Goal: Navigation & Orientation: Find specific page/section

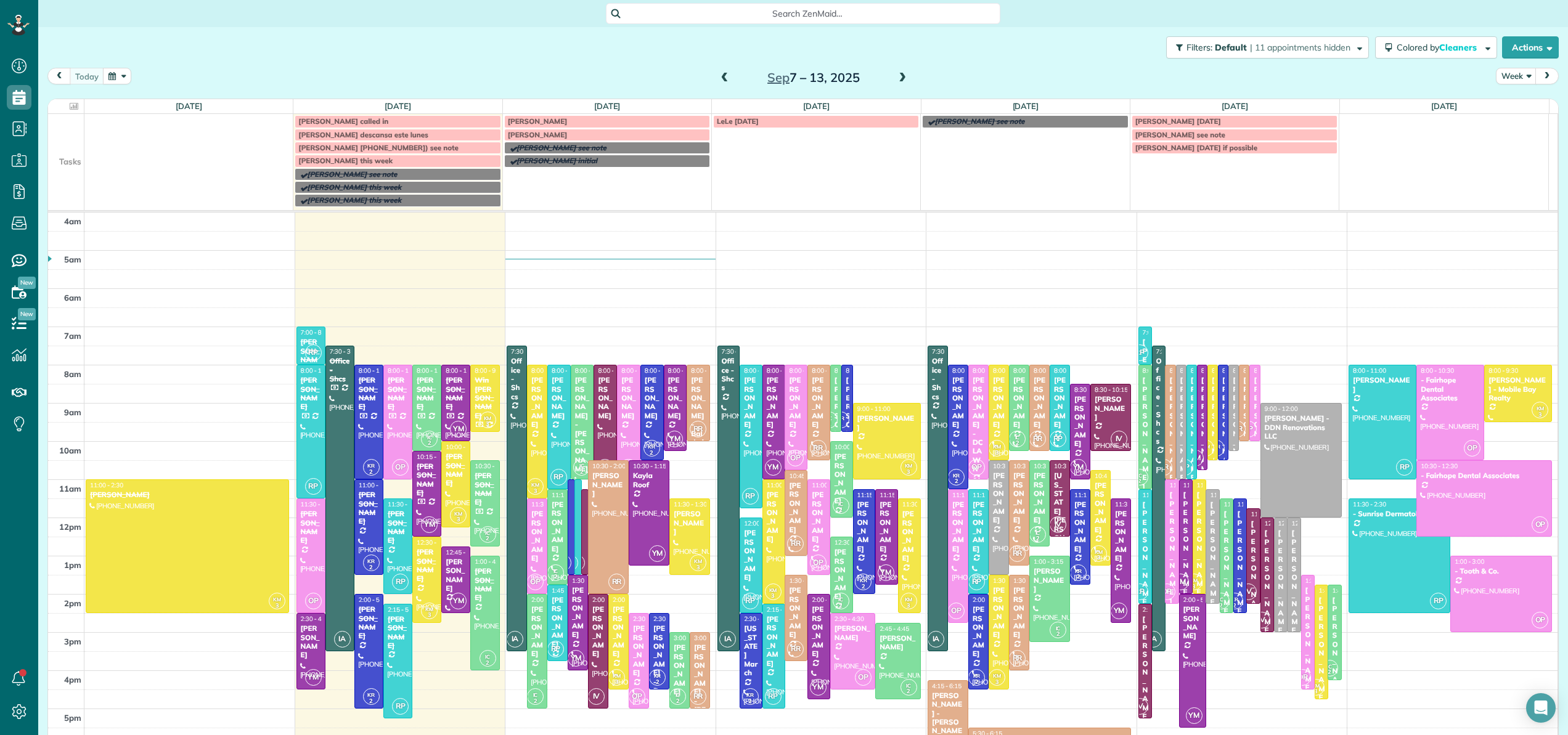
scroll to position [89, 0]
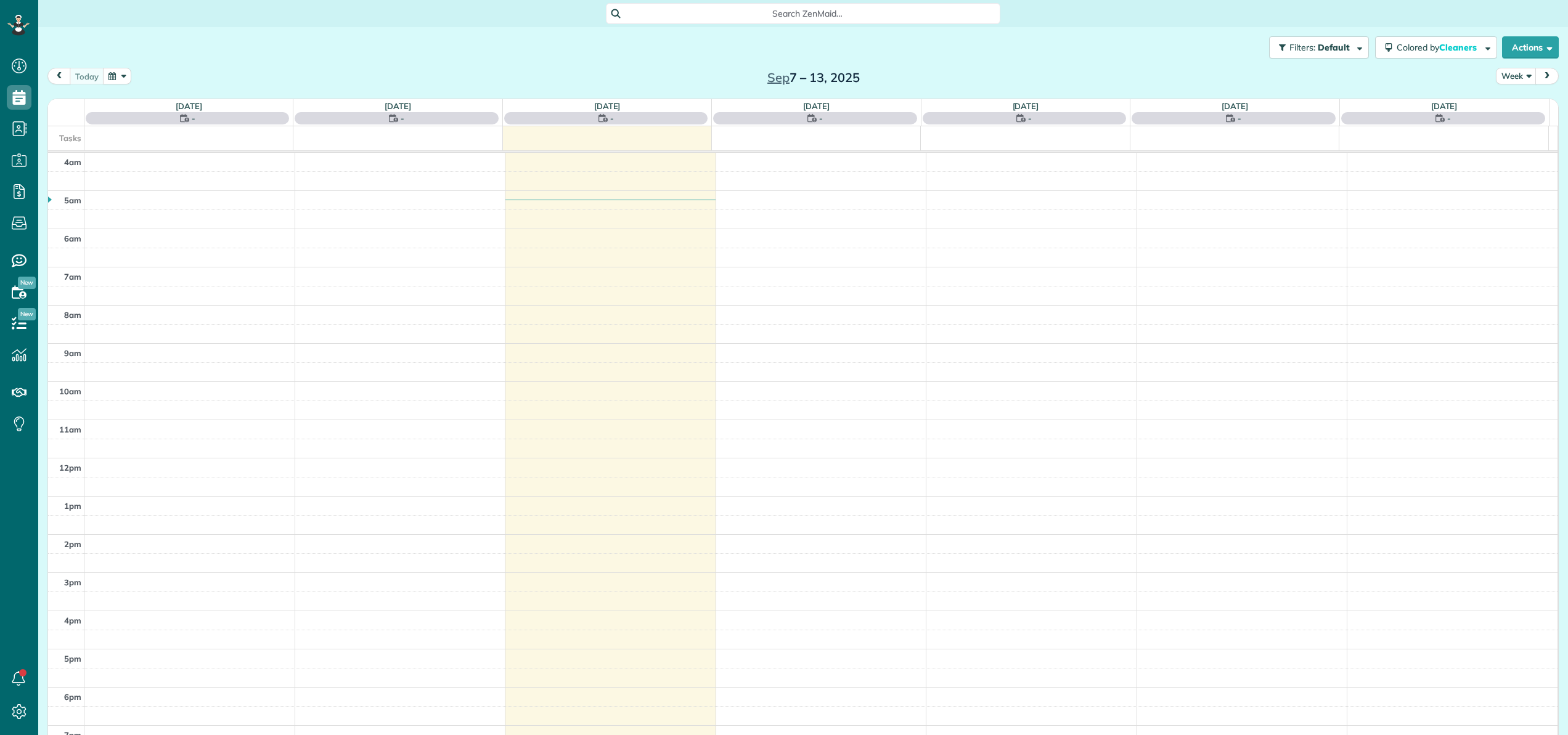
scroll to position [89, 0]
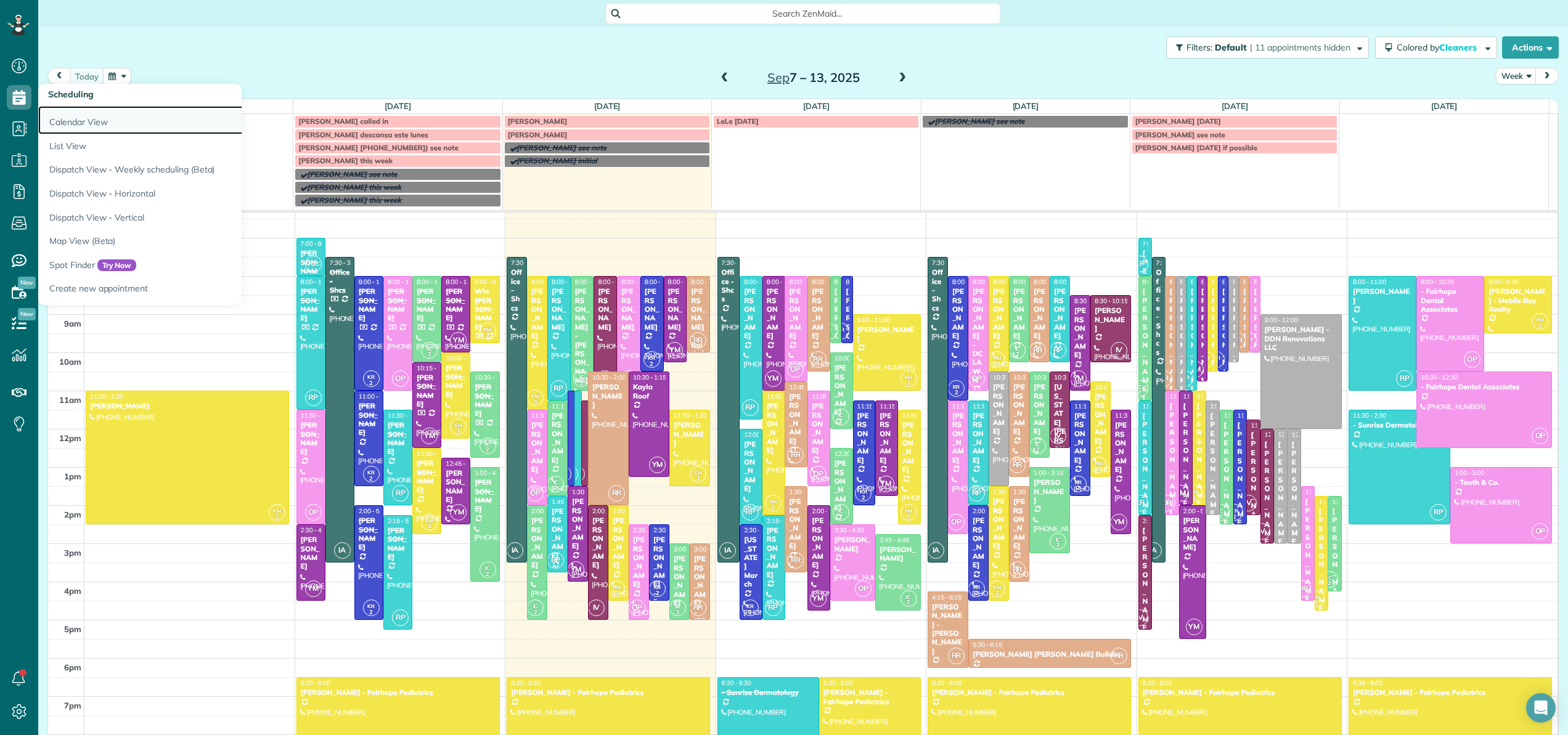
click at [70, 124] on link "Calendar View" at bounding box center [192, 120] width 308 height 28
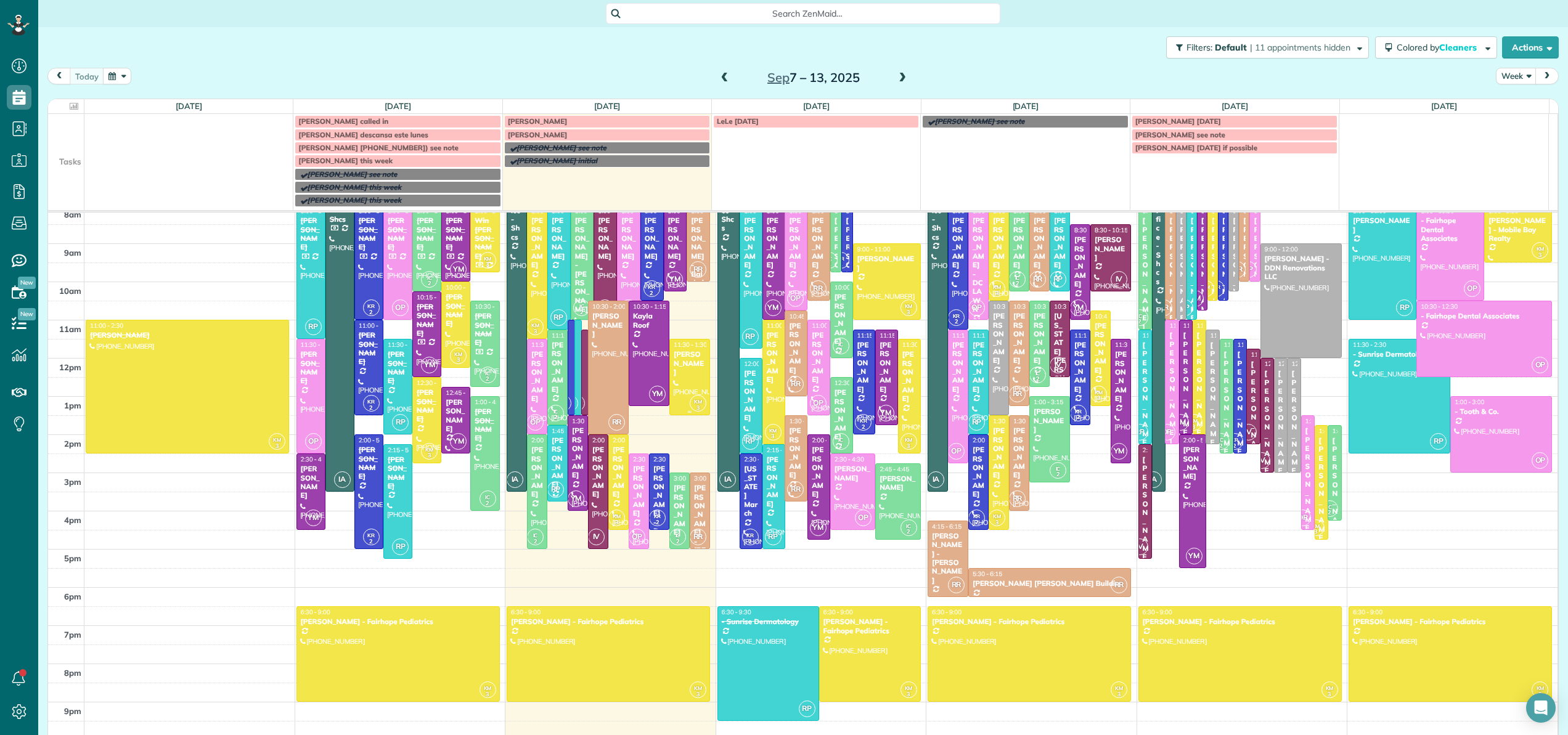
scroll to position [90, 0]
